Goal: Information Seeking & Learning: Stay updated

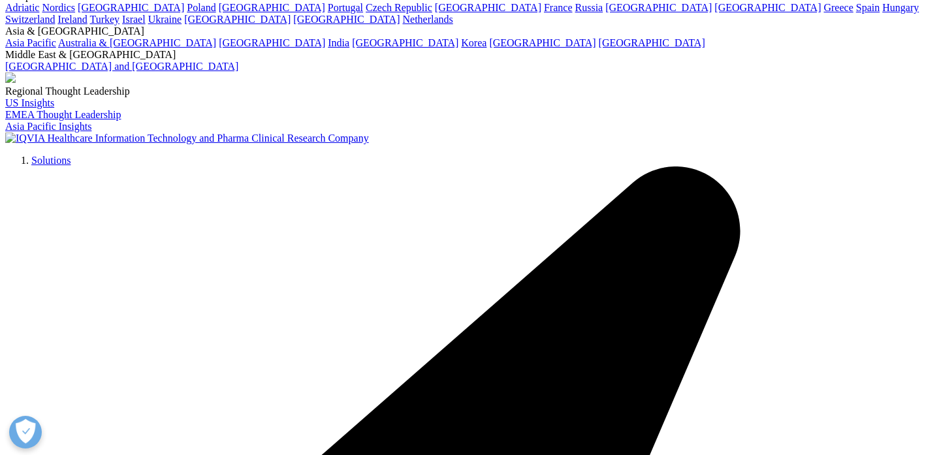
scroll to position [212, 0]
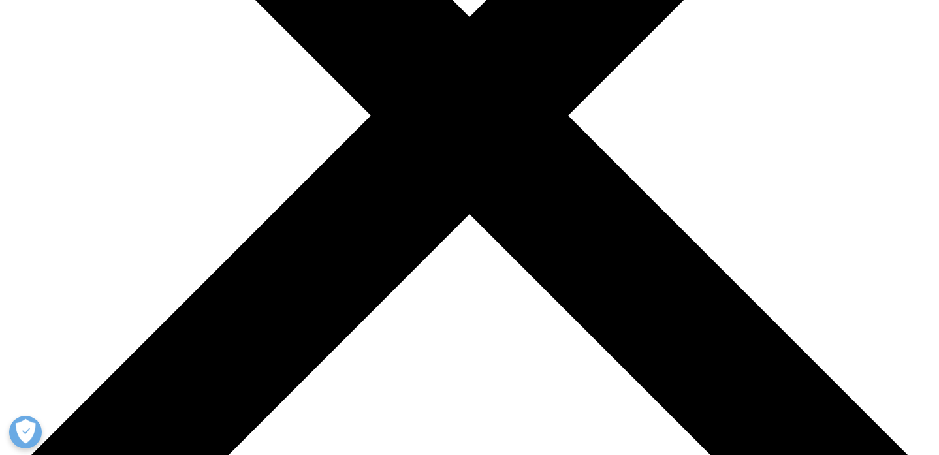
scroll to position [593, 0]
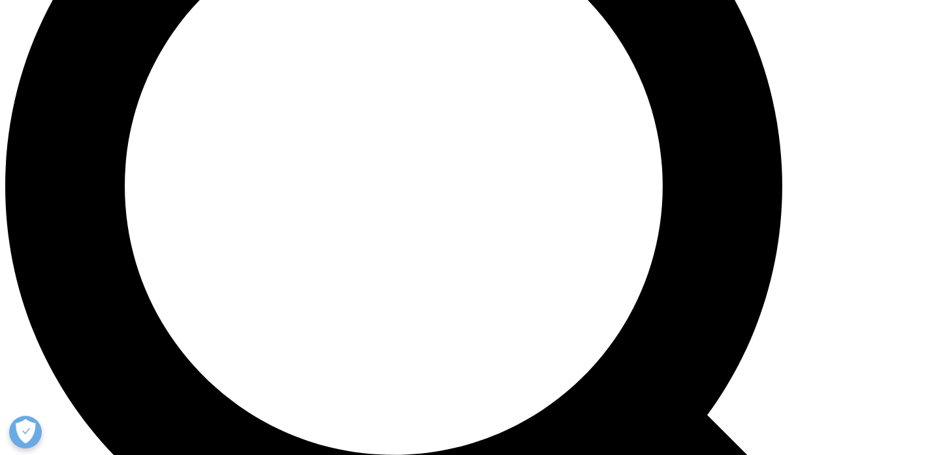
scroll to position [883, 0]
